Goal: Answer question/provide support

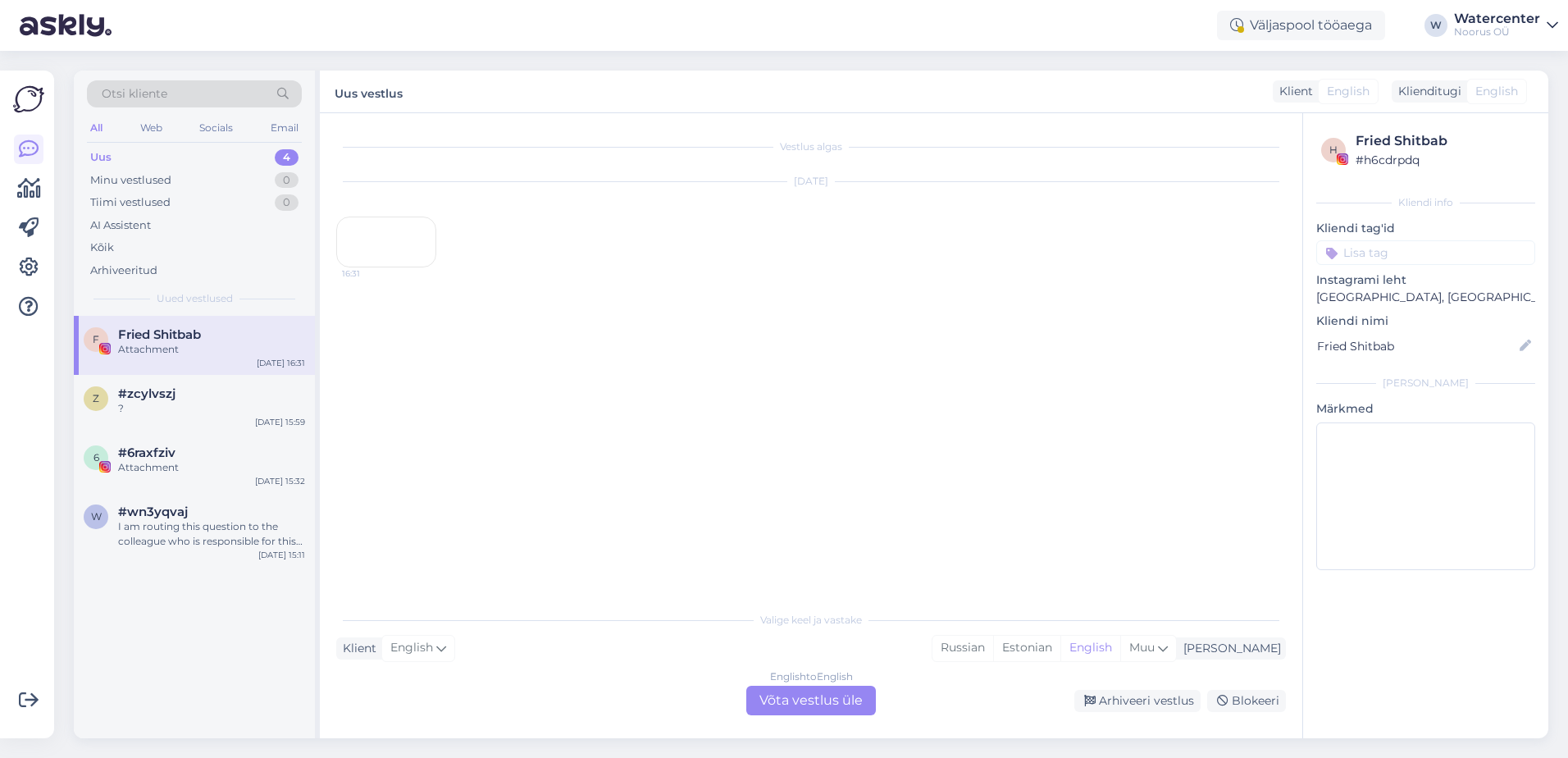
click at [800, 682] on div "English to English" at bounding box center [810, 677] width 82 height 15
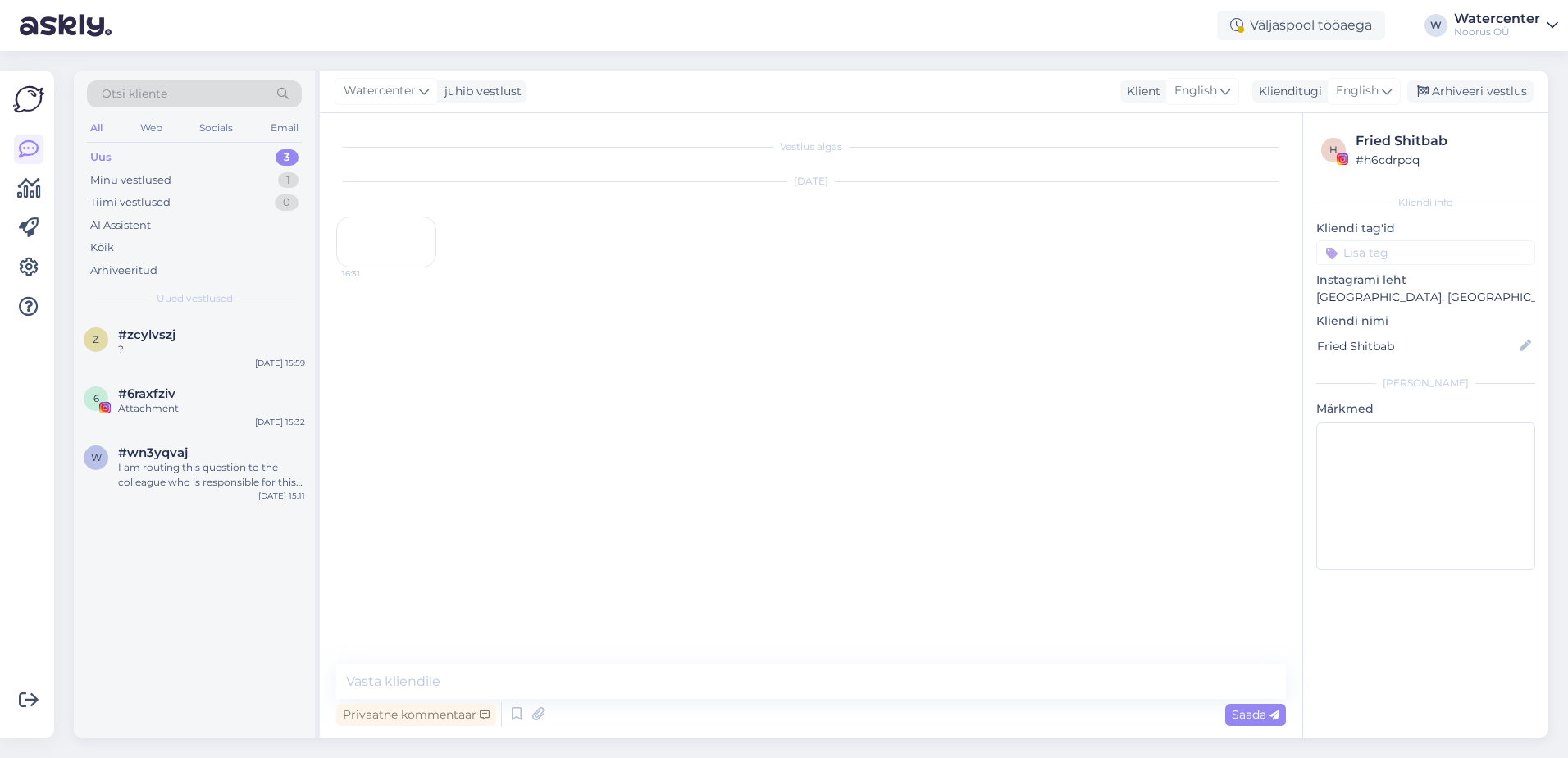
click at [1489, 94] on div "Arhiveeri vestlus" at bounding box center [1470, 91] width 126 height 22
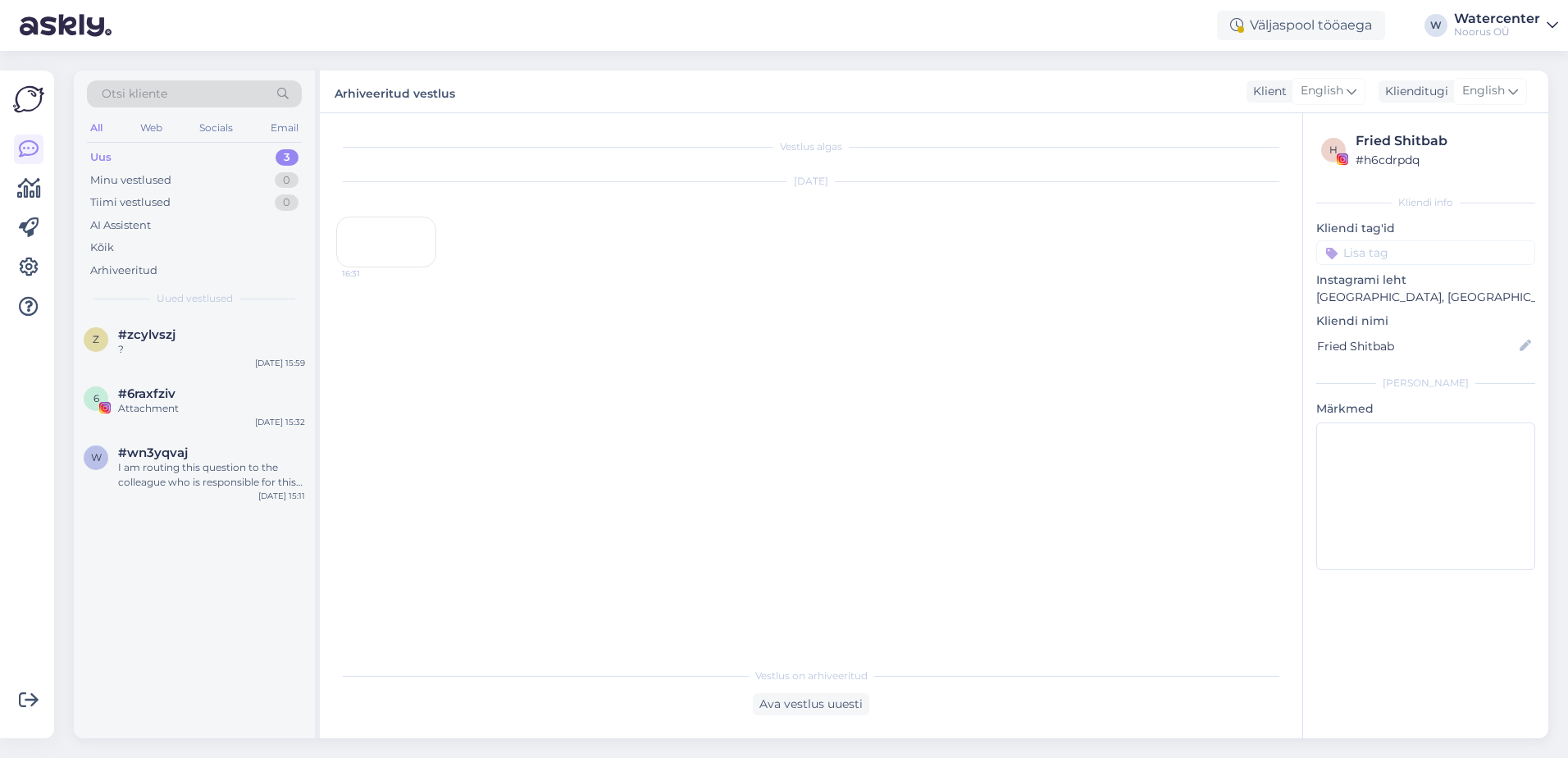
click at [200, 345] on div "?" at bounding box center [212, 349] width 187 height 15
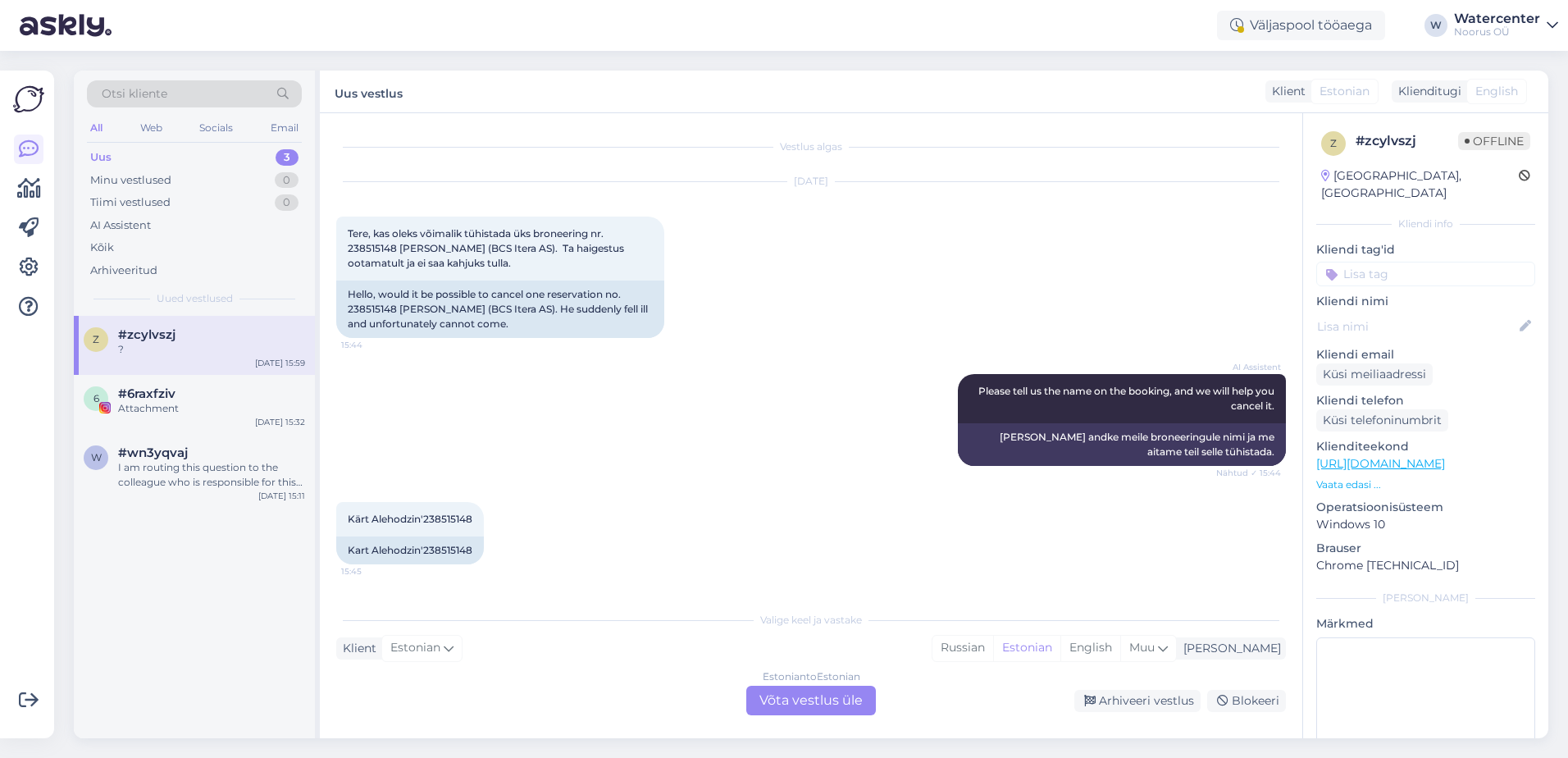
click at [807, 701] on div "Estonian to Estonian Võta vestlus üle" at bounding box center [811, 700] width 129 height 30
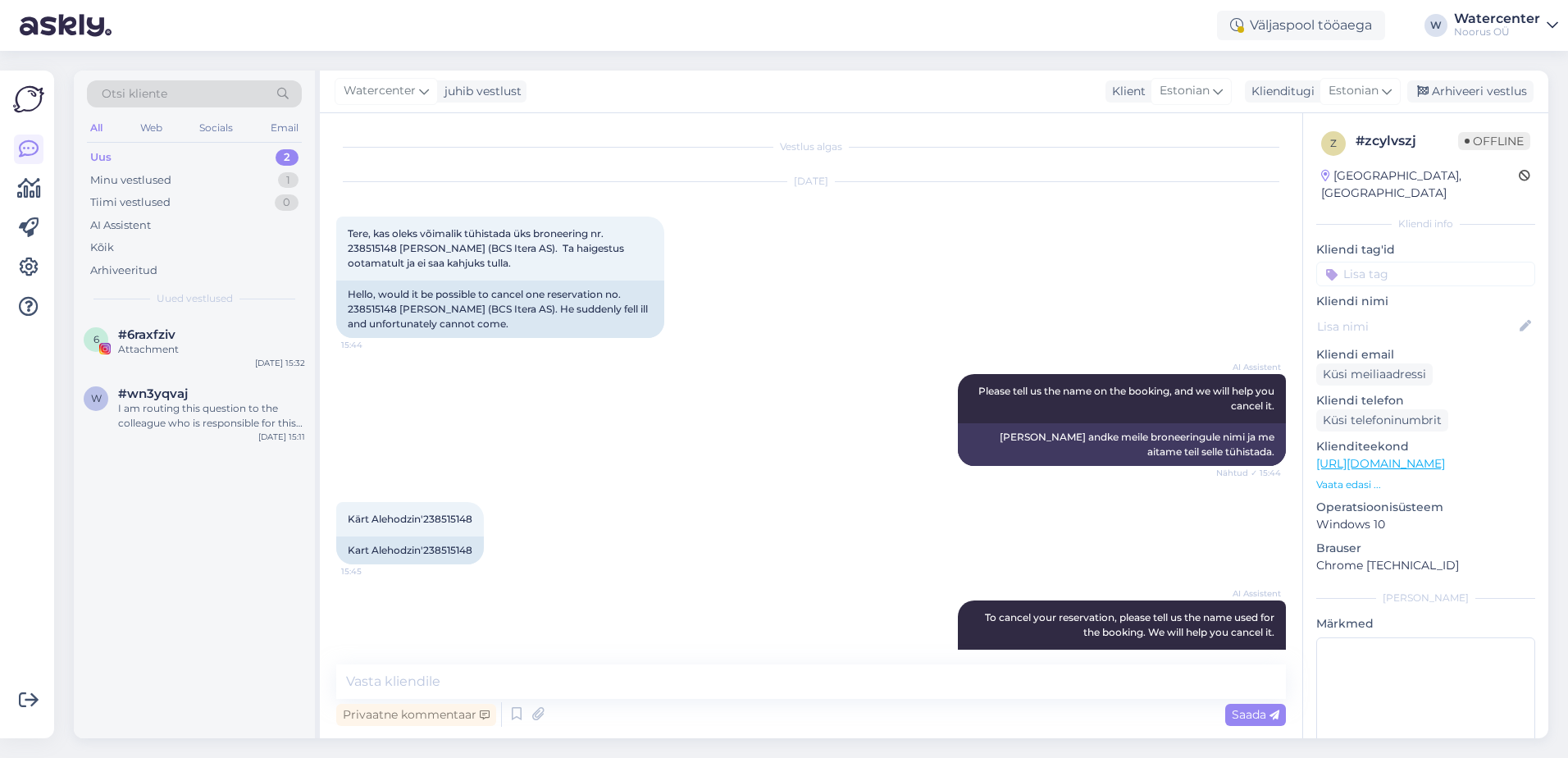
click at [396, 92] on span "Watercenter" at bounding box center [379, 91] width 72 height 18
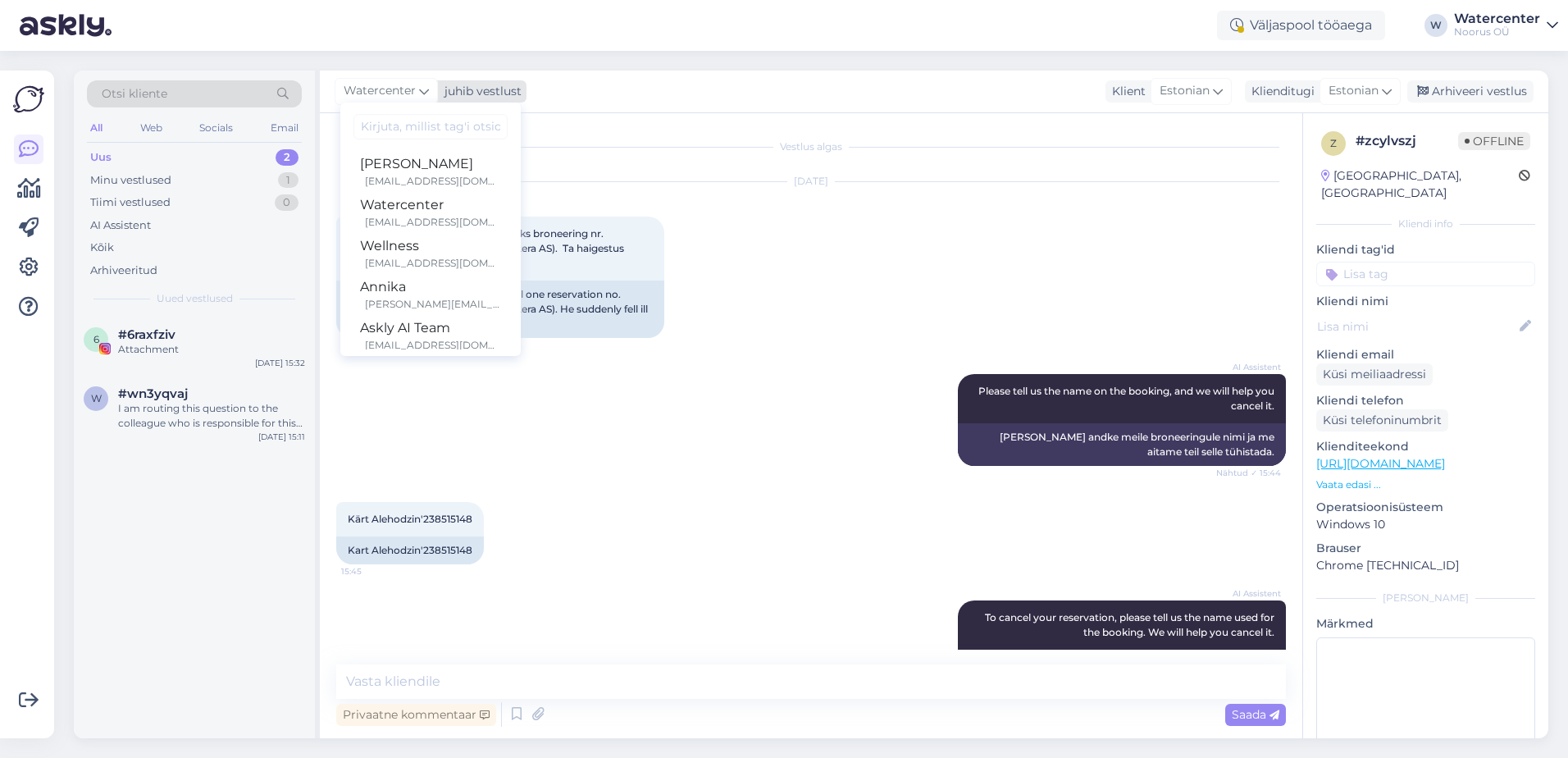
scroll to position [13, 0]
click at [430, 284] on div "[PERSON_NAME][EMAIL_ADDRESS][DOMAIN_NAME]" at bounding box center [432, 291] width 136 height 15
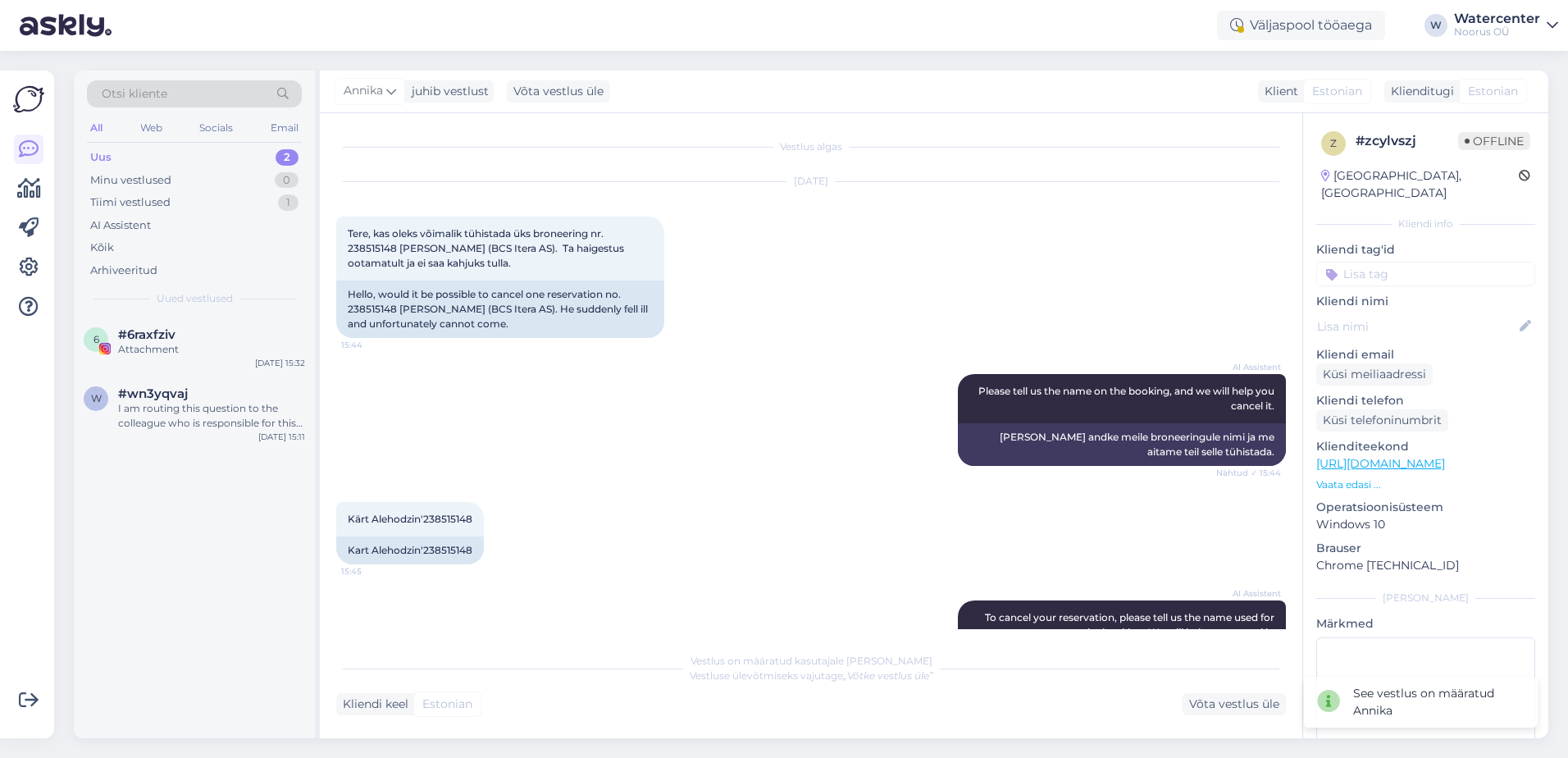
click at [216, 345] on div "Attachment" at bounding box center [212, 349] width 187 height 15
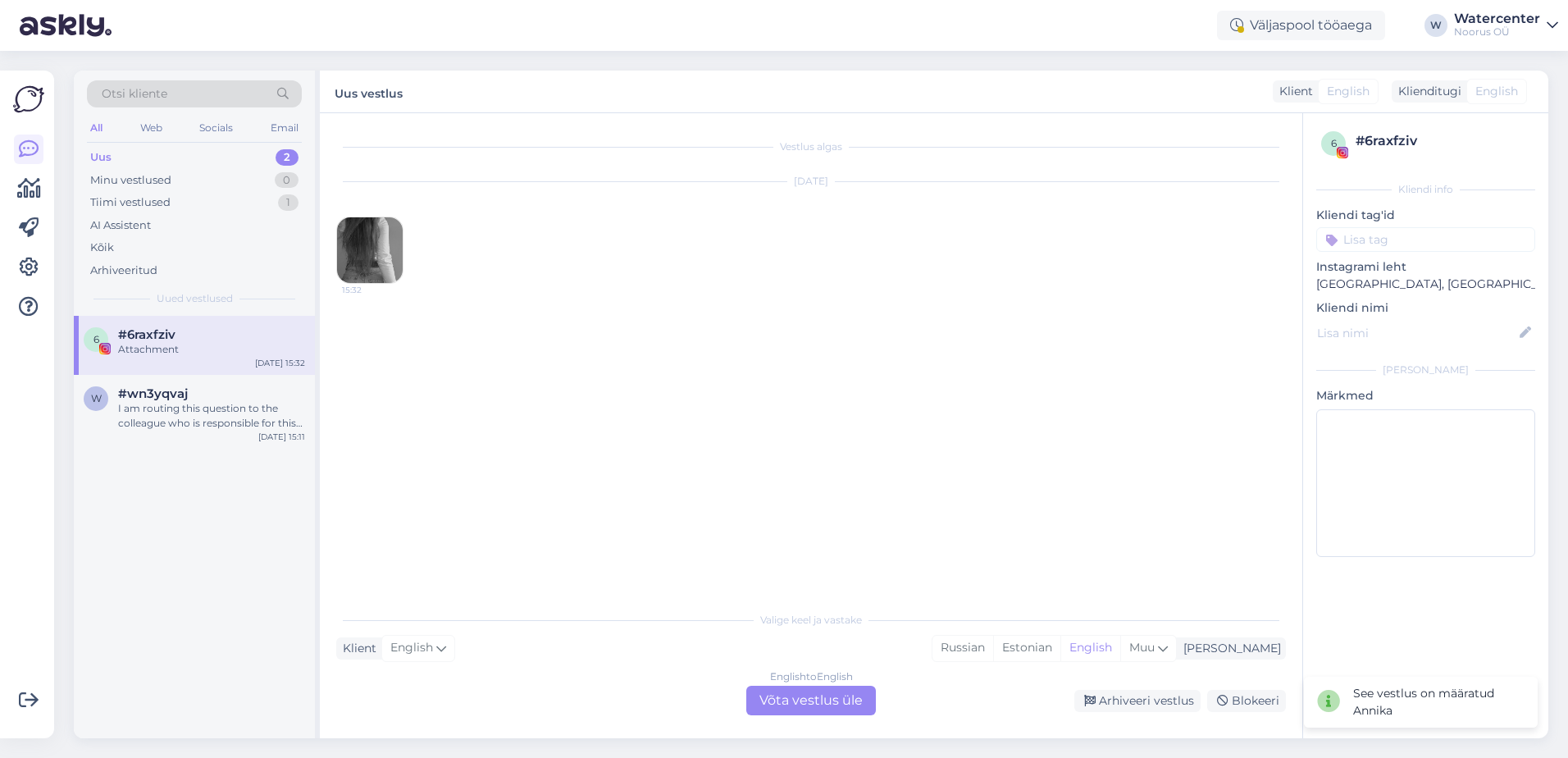
click at [820, 700] on div "English to English Võta vestlus üle" at bounding box center [811, 700] width 129 height 30
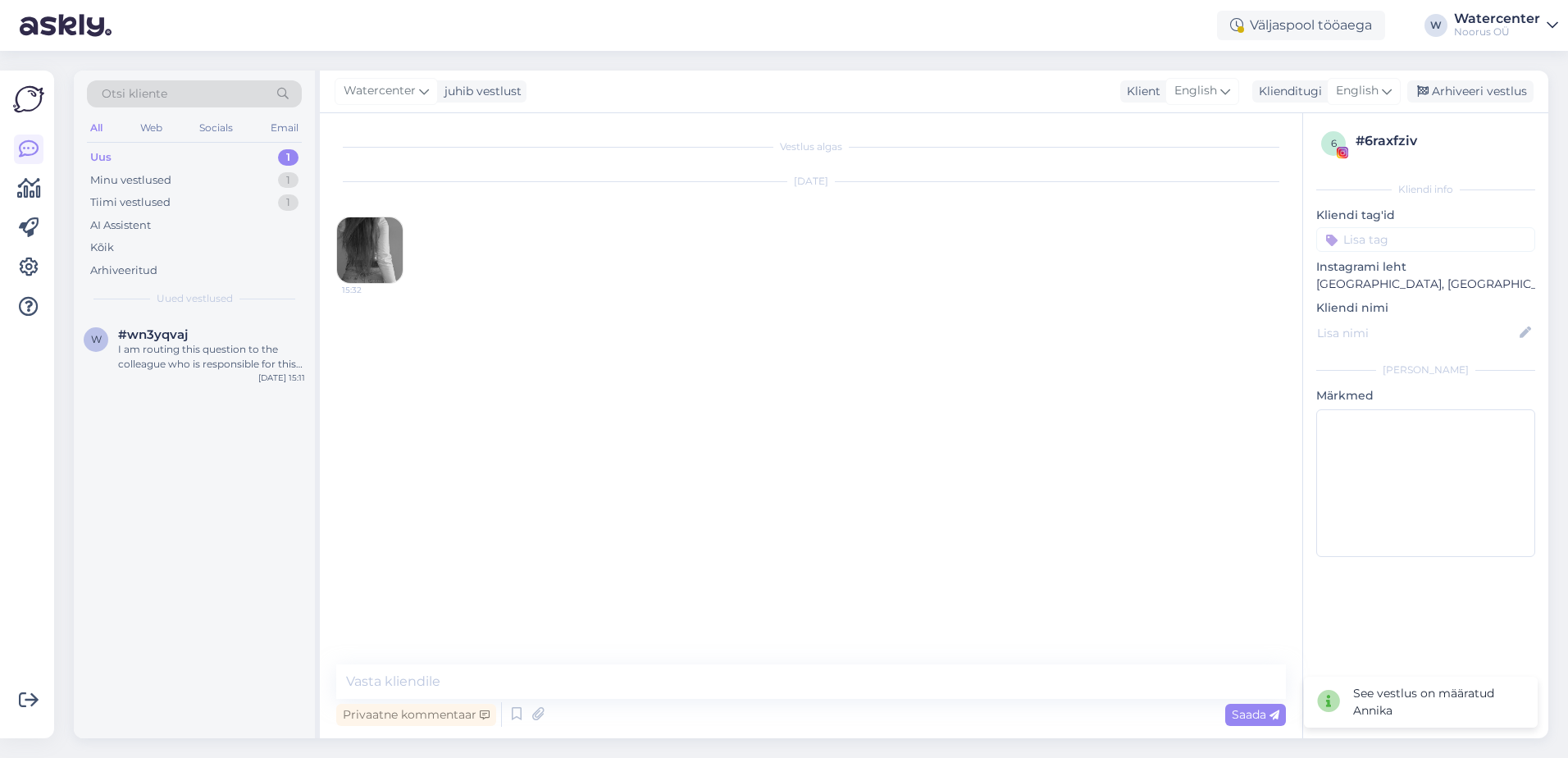
click at [1501, 96] on div "Arhiveeri vestlus" at bounding box center [1470, 91] width 126 height 22
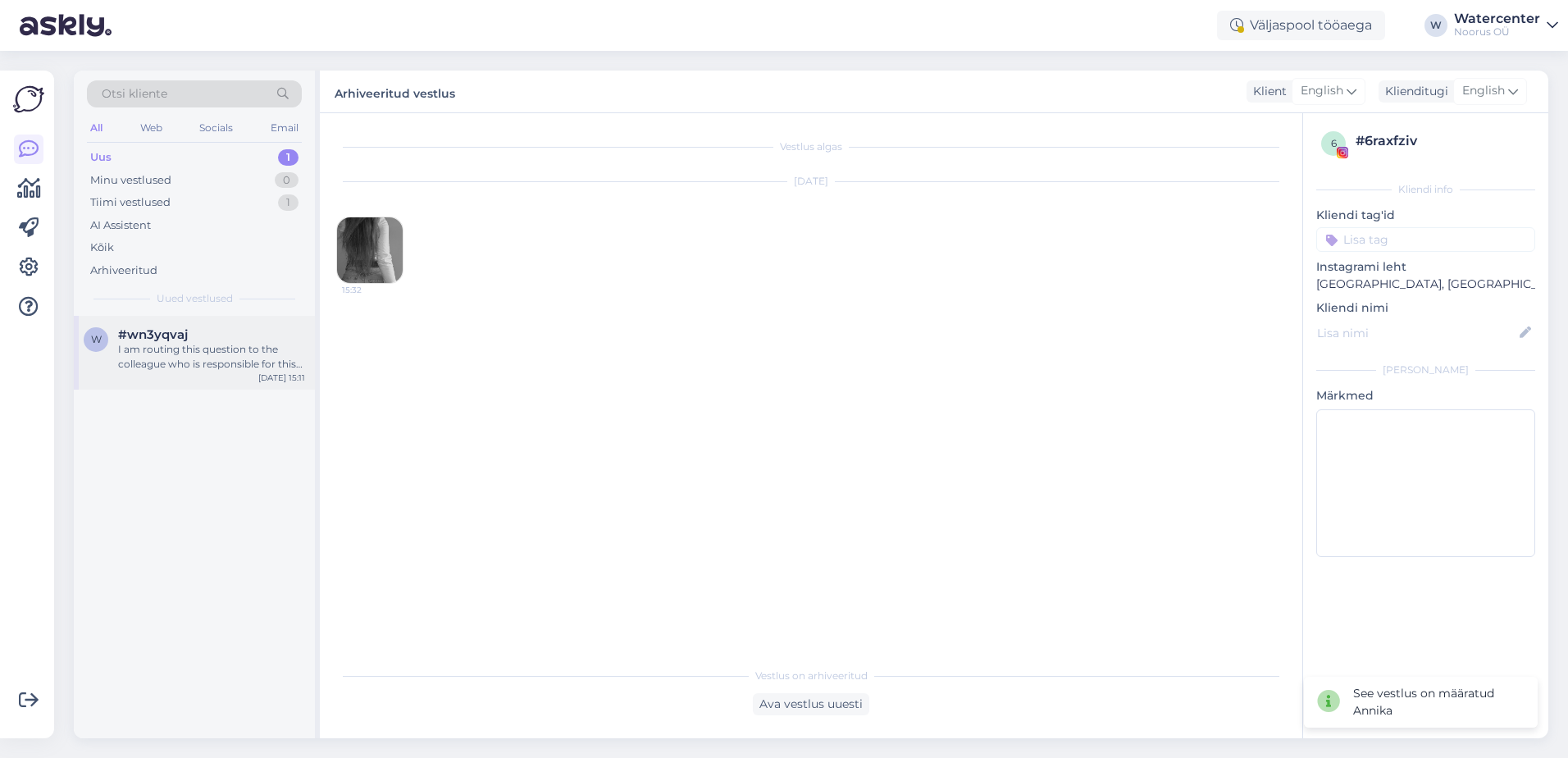
click at [210, 355] on div "I am routing this question to the colleague who is responsible for this topic. …" at bounding box center [212, 357] width 187 height 30
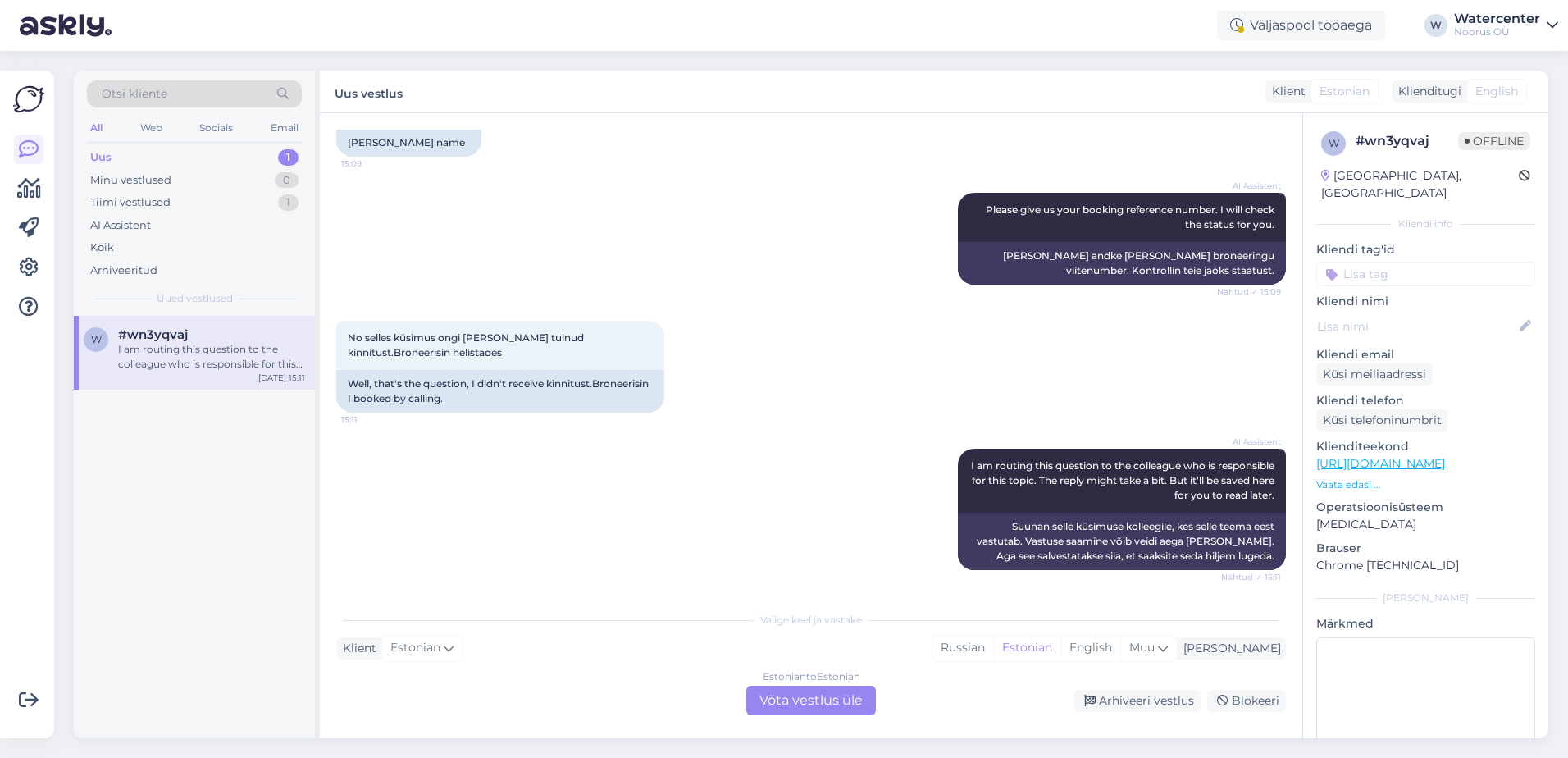
click at [803, 698] on div "Estonian to Estonian Võta vestlus üle" at bounding box center [811, 700] width 129 height 30
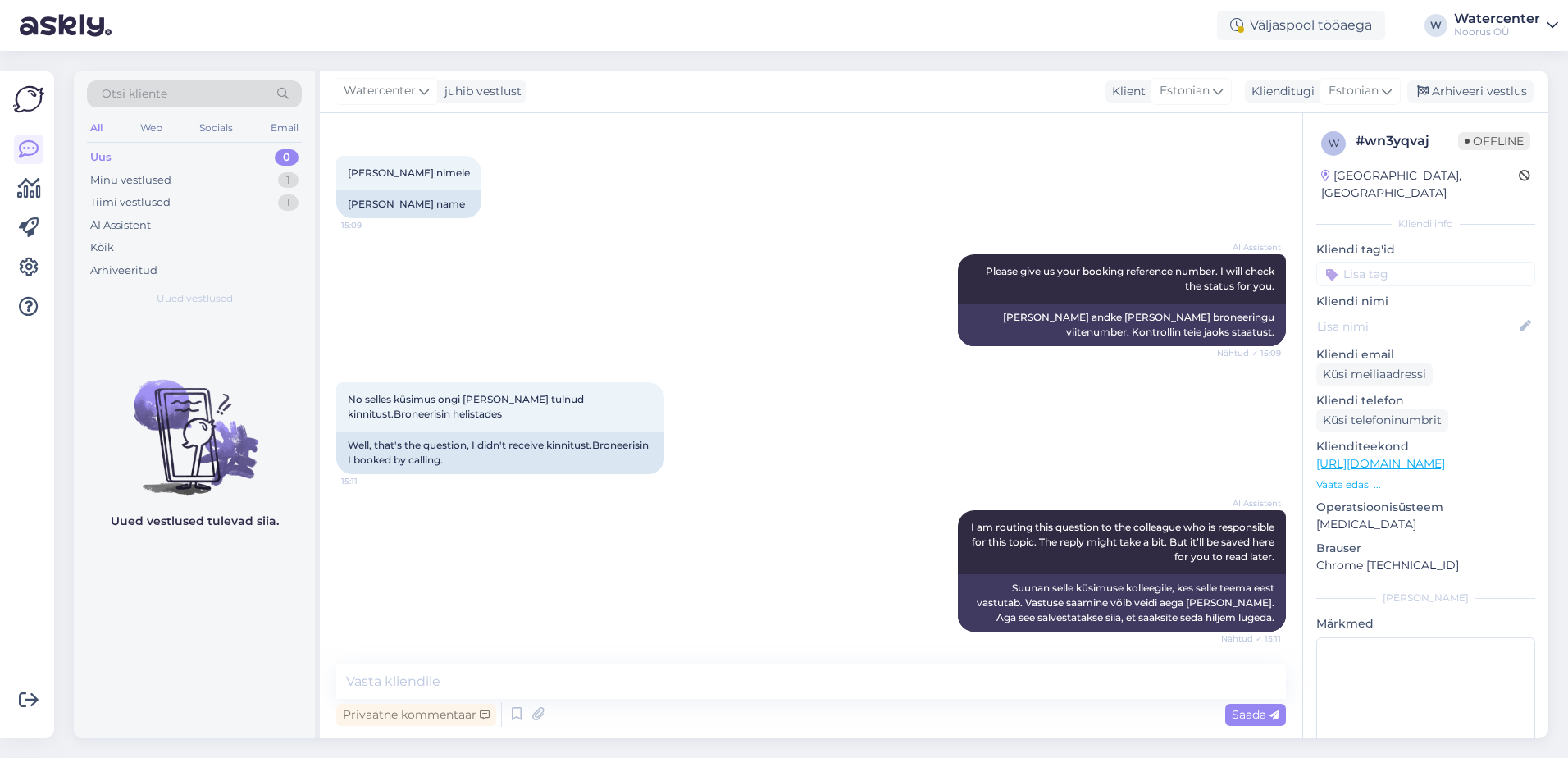
scroll to position [302, 0]
click at [378, 96] on span "Watercenter" at bounding box center [379, 91] width 72 height 18
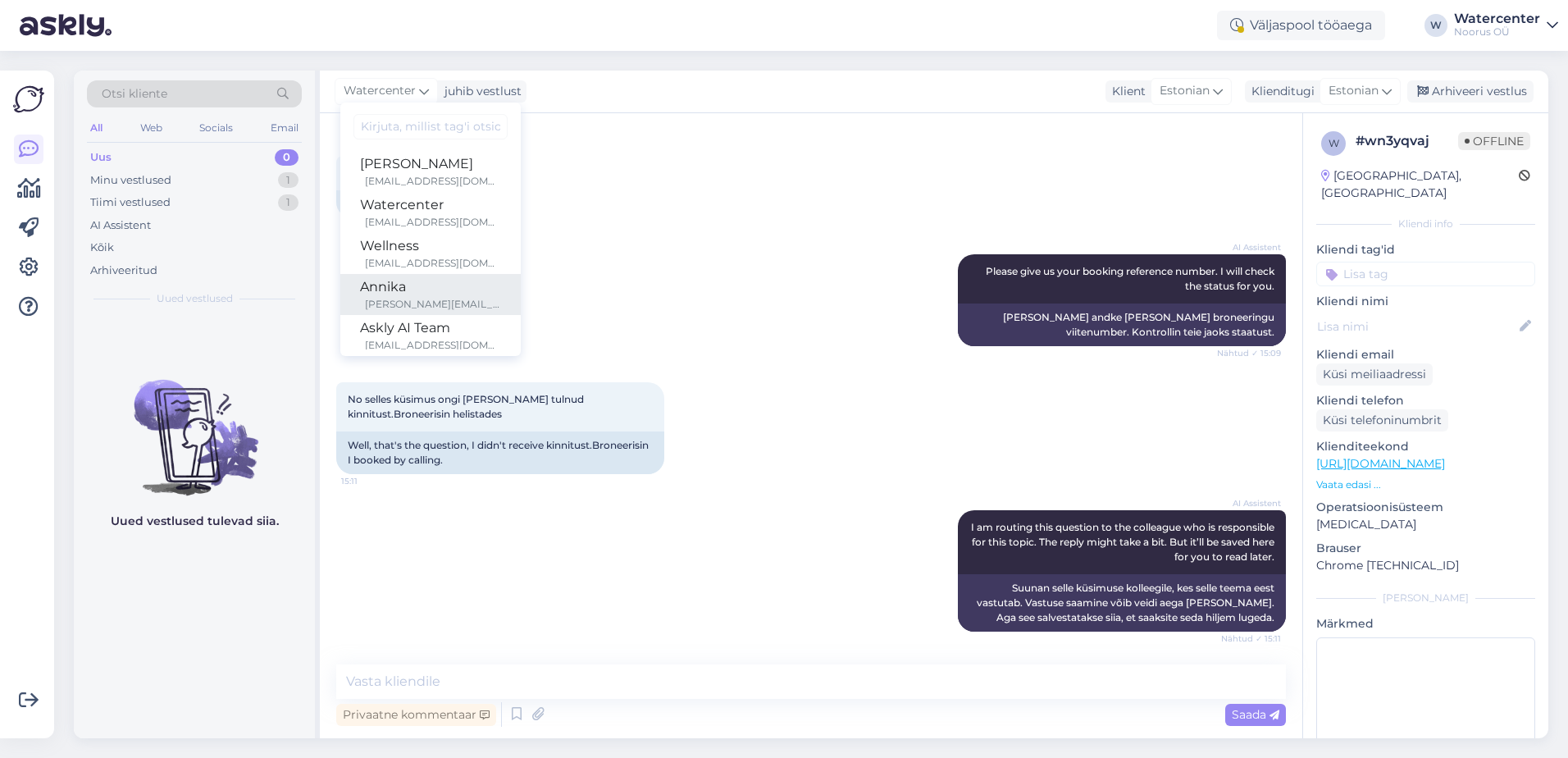
click at [433, 287] on div "Annika" at bounding box center [431, 287] width 141 height 20
